Goal: Navigation & Orientation: Find specific page/section

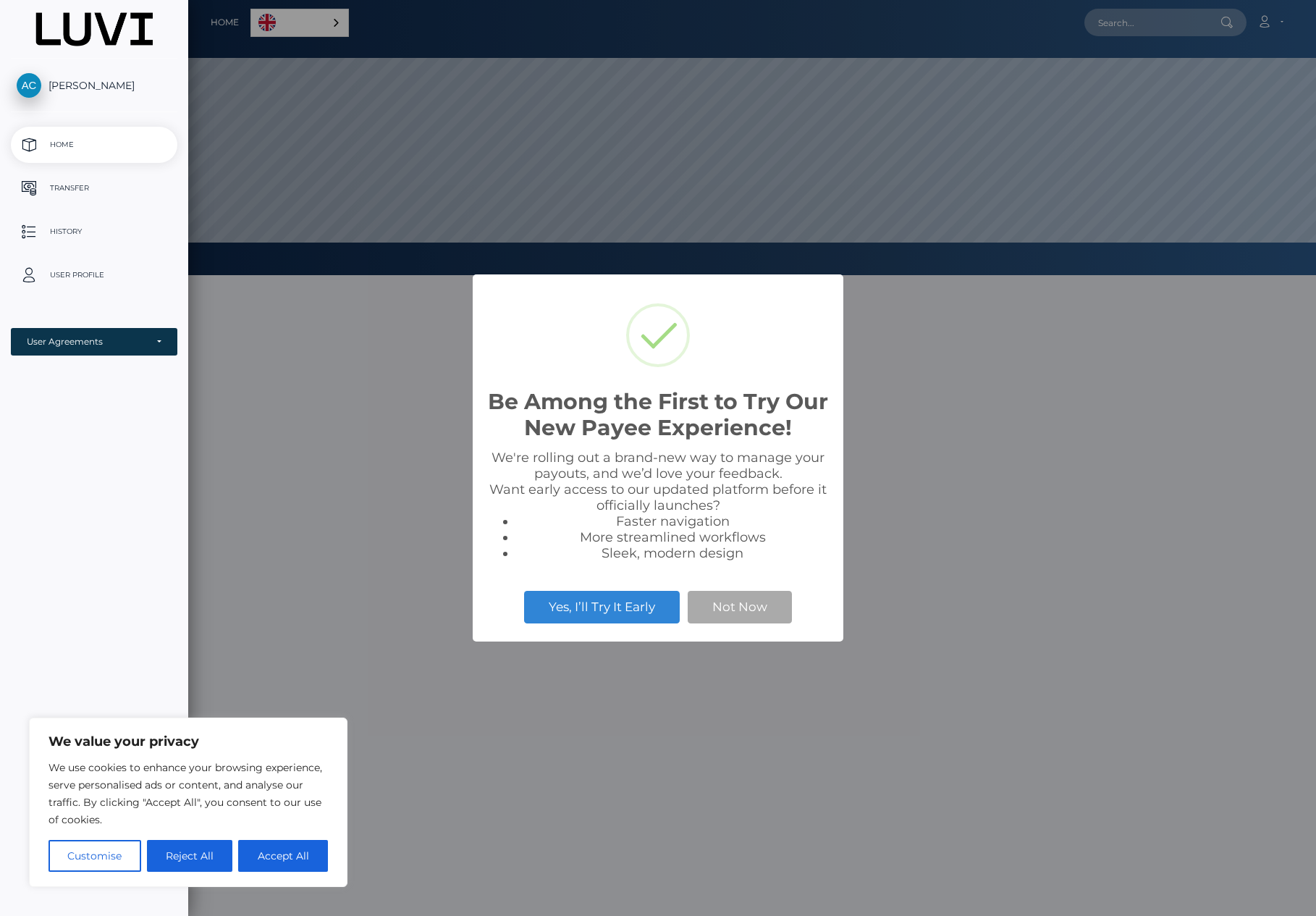
scroll to position [275, 1127]
click at [643, 518] on li "Faster navigation" at bounding box center [672, 521] width 313 height 16
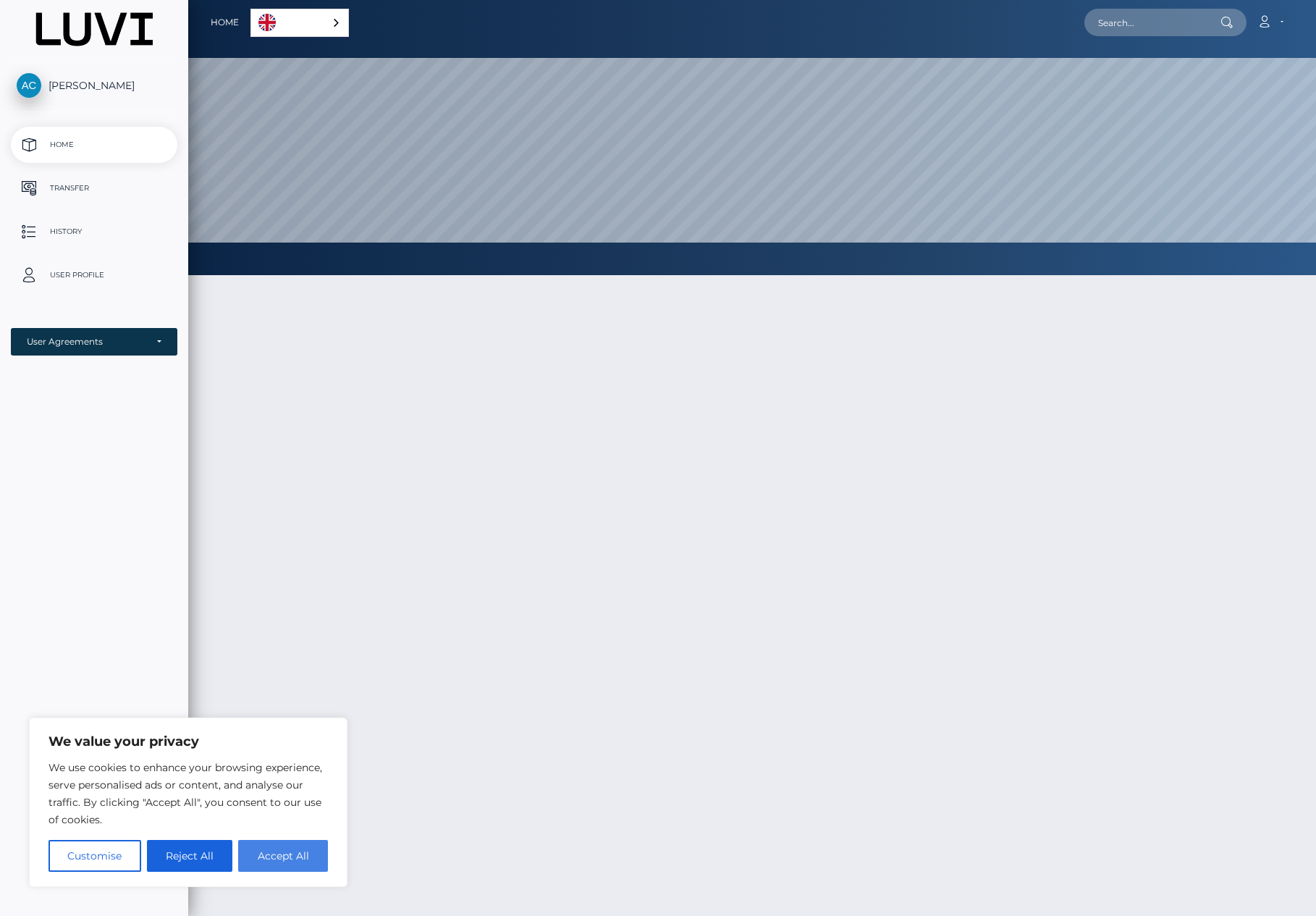
click at [289, 843] on button "Accept All" at bounding box center [282, 856] width 90 height 32
checkbox input "true"
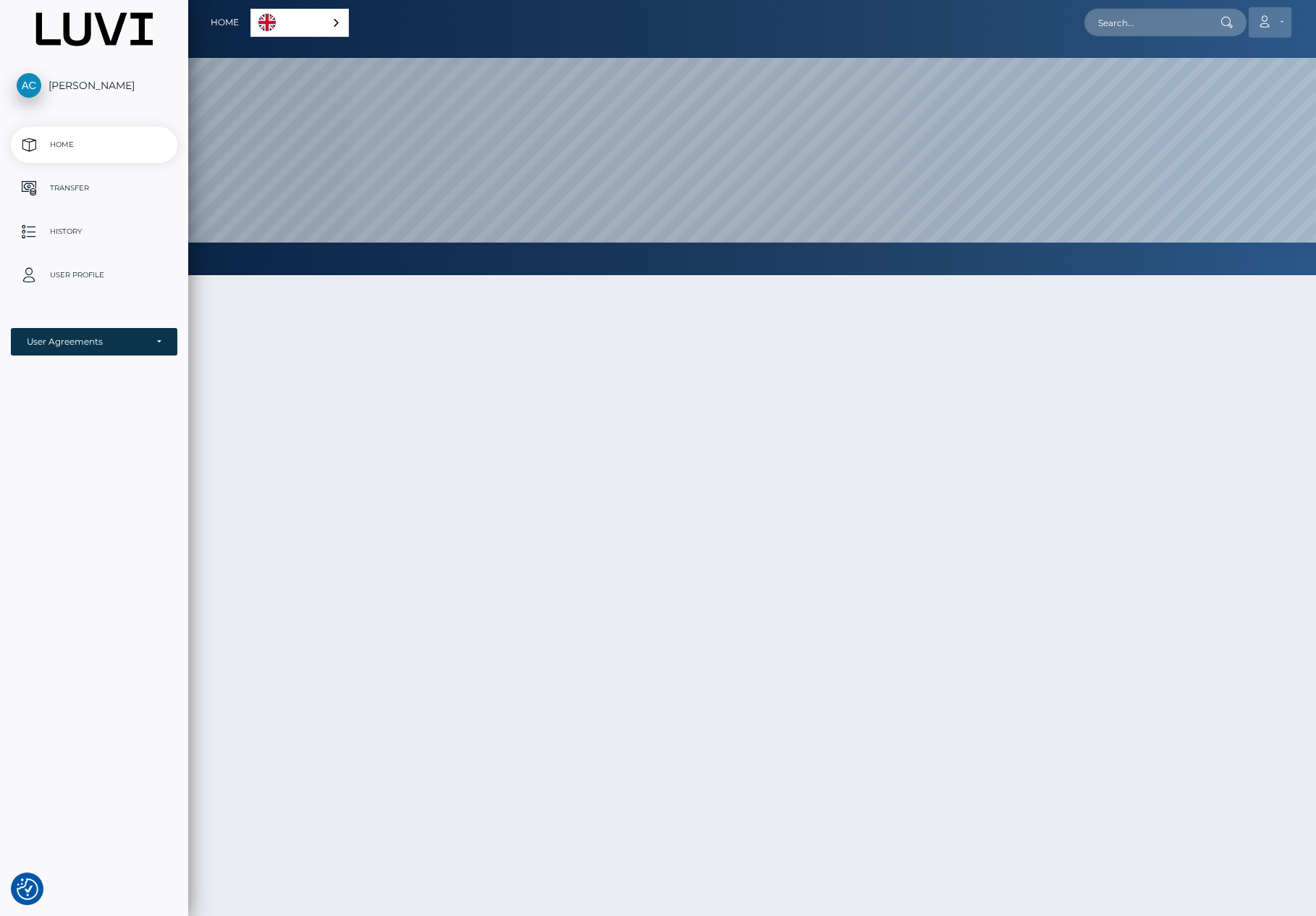
click at [1275, 17] on link "Account" at bounding box center [1270, 22] width 43 height 30
click at [74, 267] on p "User Profile" at bounding box center [94, 275] width 155 height 21
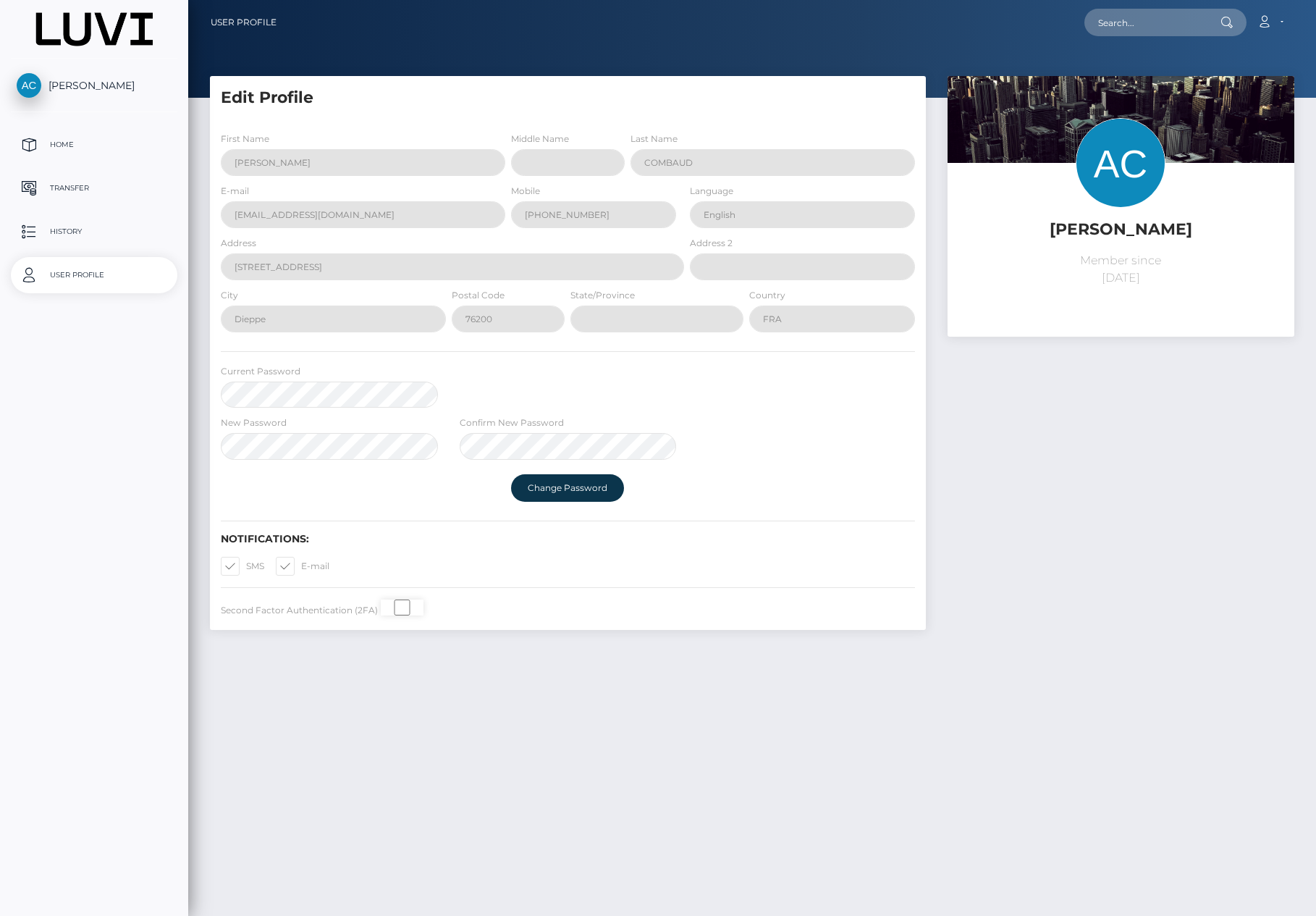
select select
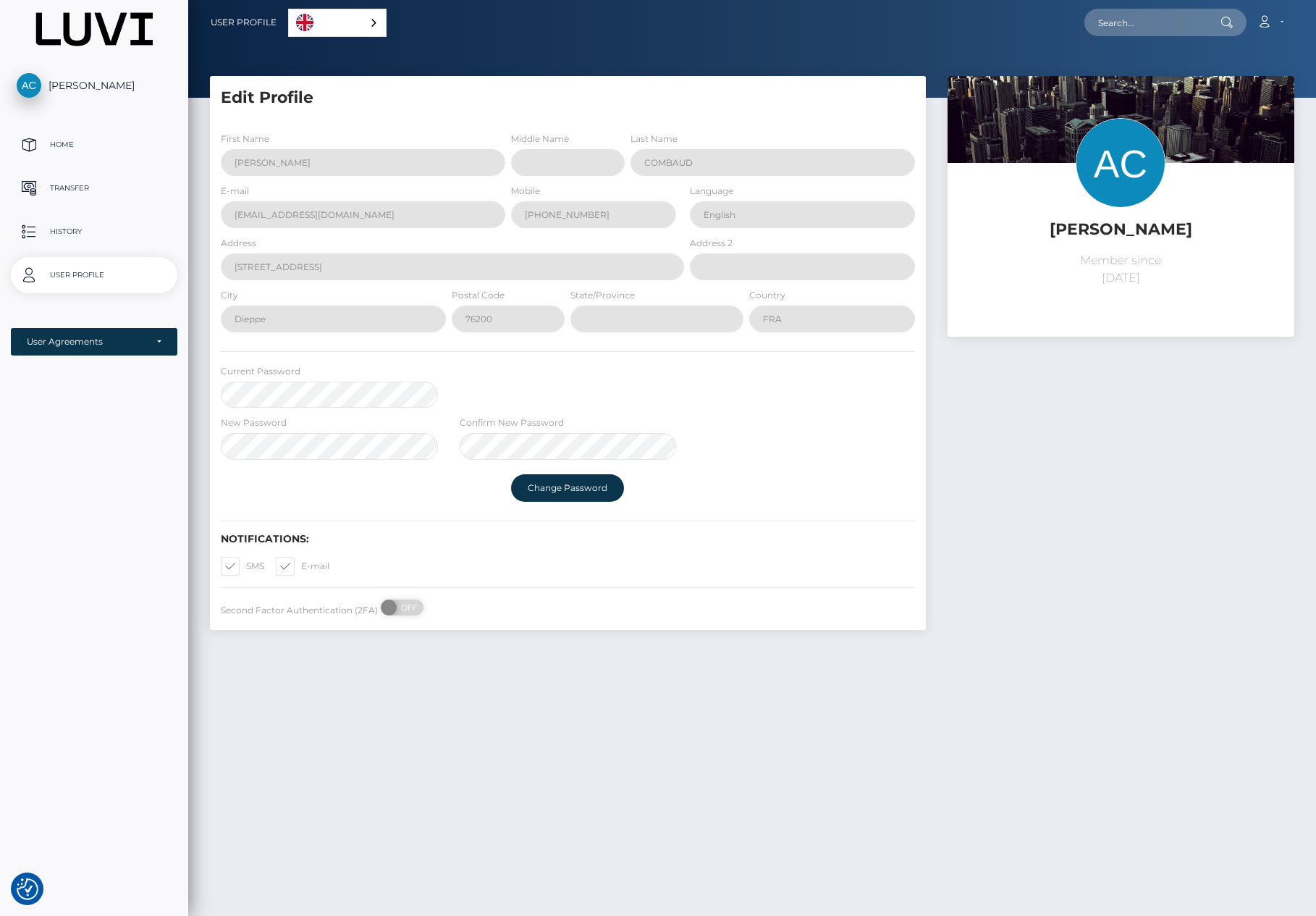
click at [45, 155] on p "Home" at bounding box center [94, 144] width 155 height 21
click at [63, 125] on div "[PERSON_NAME] Home Transfer History User Profile MassPay Card - USD" at bounding box center [94, 489] width 189 height 862
click at [63, 148] on p "Home" at bounding box center [94, 144] width 155 height 21
click at [1273, 29] on link "Account" at bounding box center [1270, 22] width 43 height 30
click at [76, 198] on p "Transfer" at bounding box center [94, 188] width 155 height 21
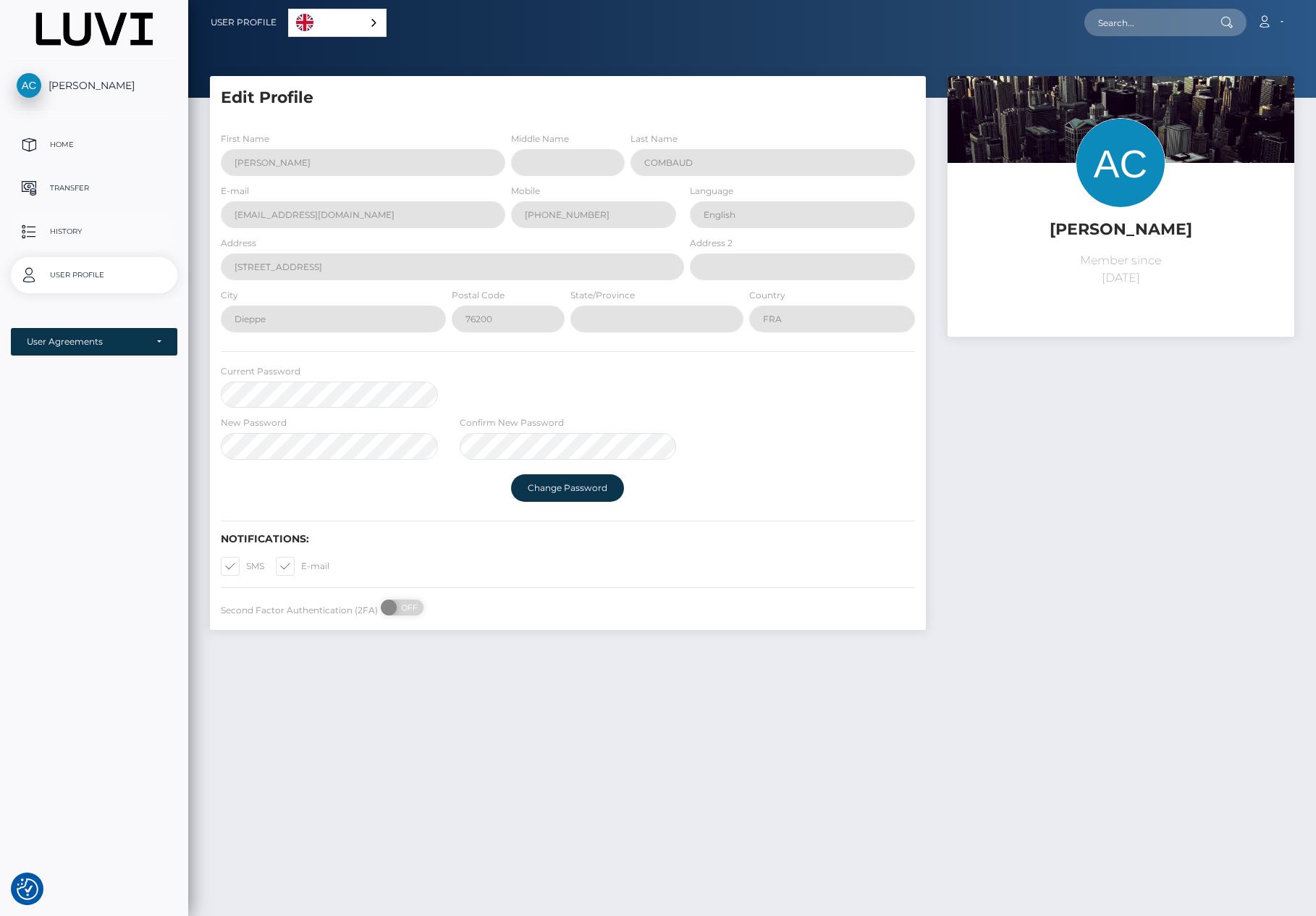
click at [75, 225] on p "History" at bounding box center [94, 231] width 155 height 21
